Goal: Navigation & Orientation: Find specific page/section

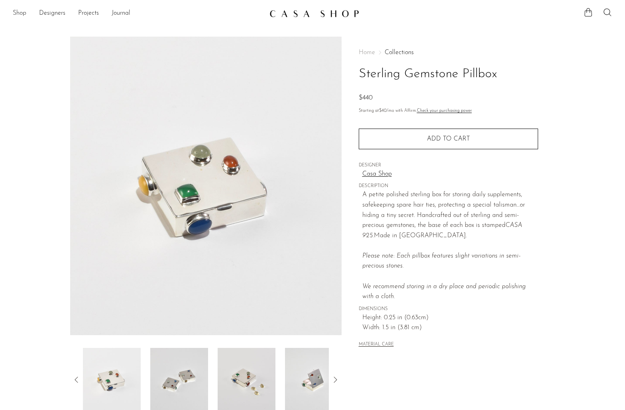
click at [21, 14] on link "Shop" at bounding box center [20, 13] width 14 height 10
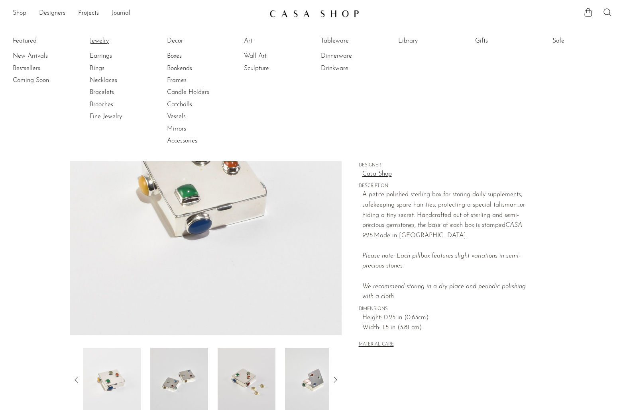
click at [103, 41] on link "Jewelry" at bounding box center [120, 41] width 60 height 9
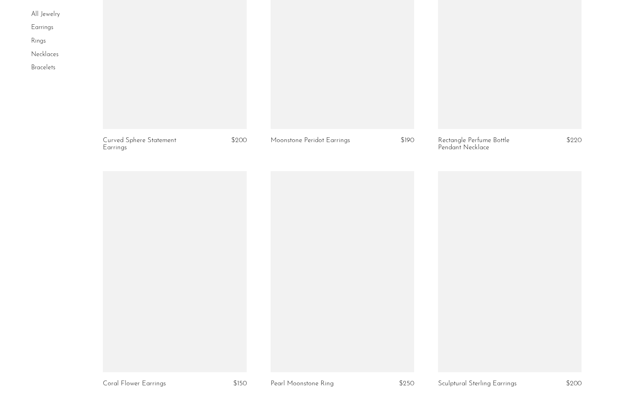
scroll to position [2705, 0]
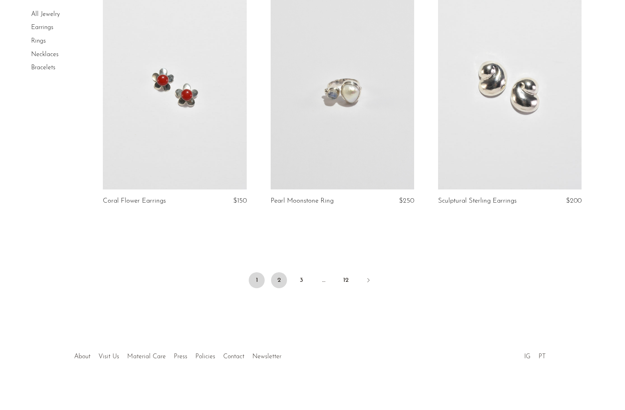
click at [279, 282] on link "2" at bounding box center [279, 281] width 16 height 16
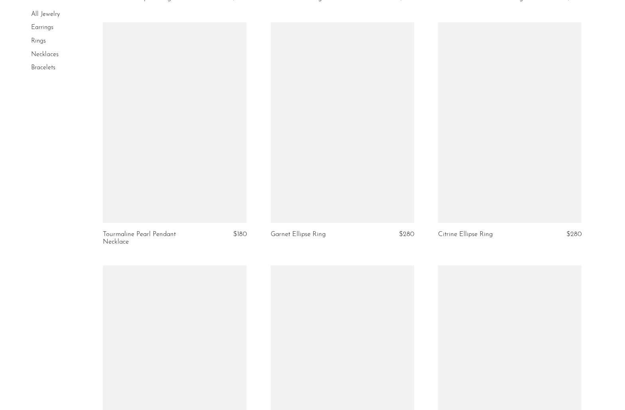
scroll to position [2629, 0]
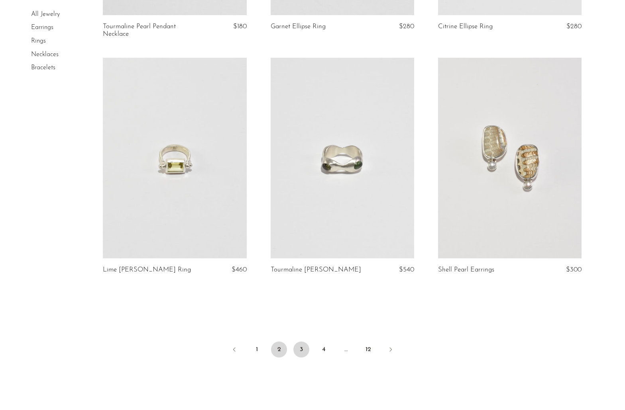
click at [298, 358] on link "3" at bounding box center [301, 350] width 16 height 16
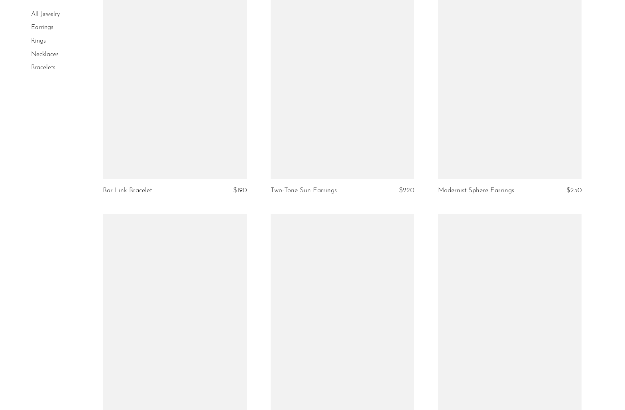
scroll to position [2732, 0]
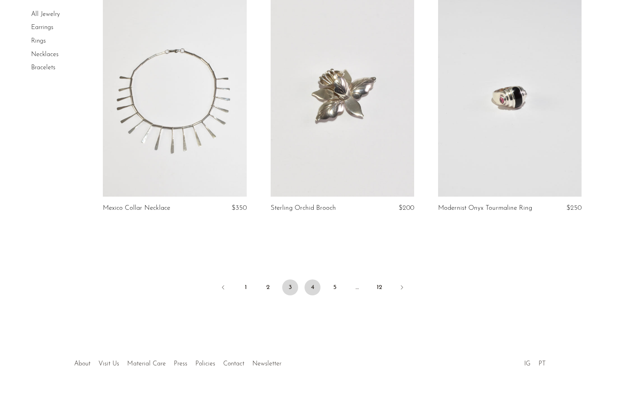
click at [314, 282] on link "4" at bounding box center [312, 288] width 16 height 16
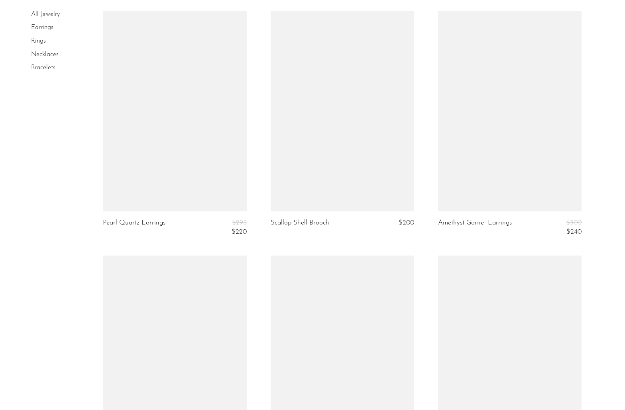
scroll to position [2331, 0]
